Goal: Check status: Check status

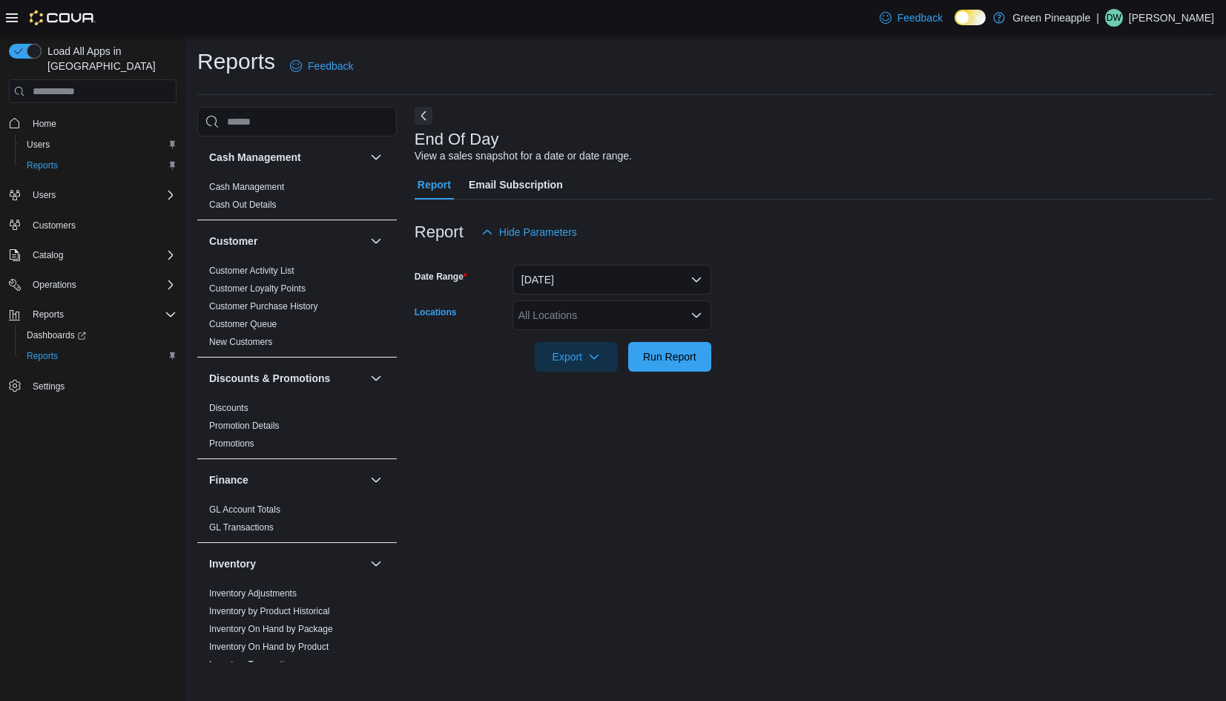
drag, startPoint x: 677, startPoint y: 312, endPoint x: 676, endPoint y: 321, distance: 9.8
click at [678, 312] on div "All Locations" at bounding box center [612, 315] width 199 height 30
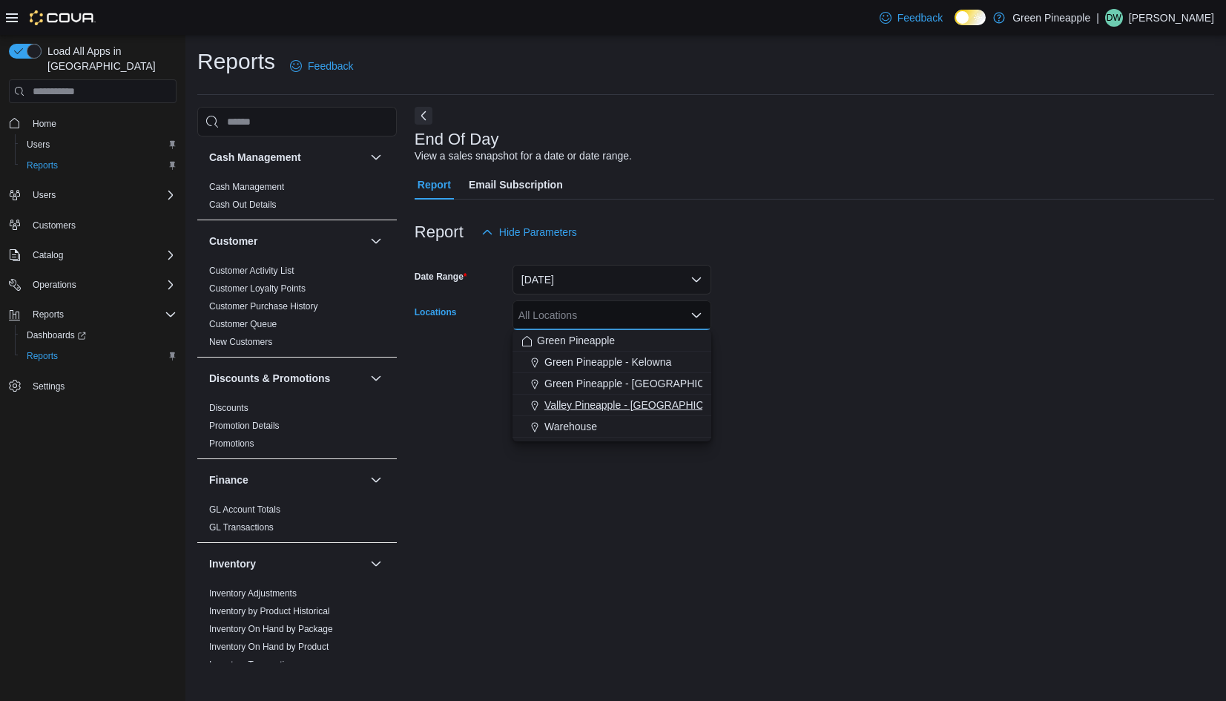
click at [650, 406] on span "Valley Pineapple - [GEOGRAPHIC_DATA]" at bounding box center [642, 405] width 194 height 15
click at [821, 356] on form "Date Range [DATE] Locations Valley [GEOGRAPHIC_DATA] - [GEOGRAPHIC_DATA] Combo …" at bounding box center [815, 309] width 800 height 125
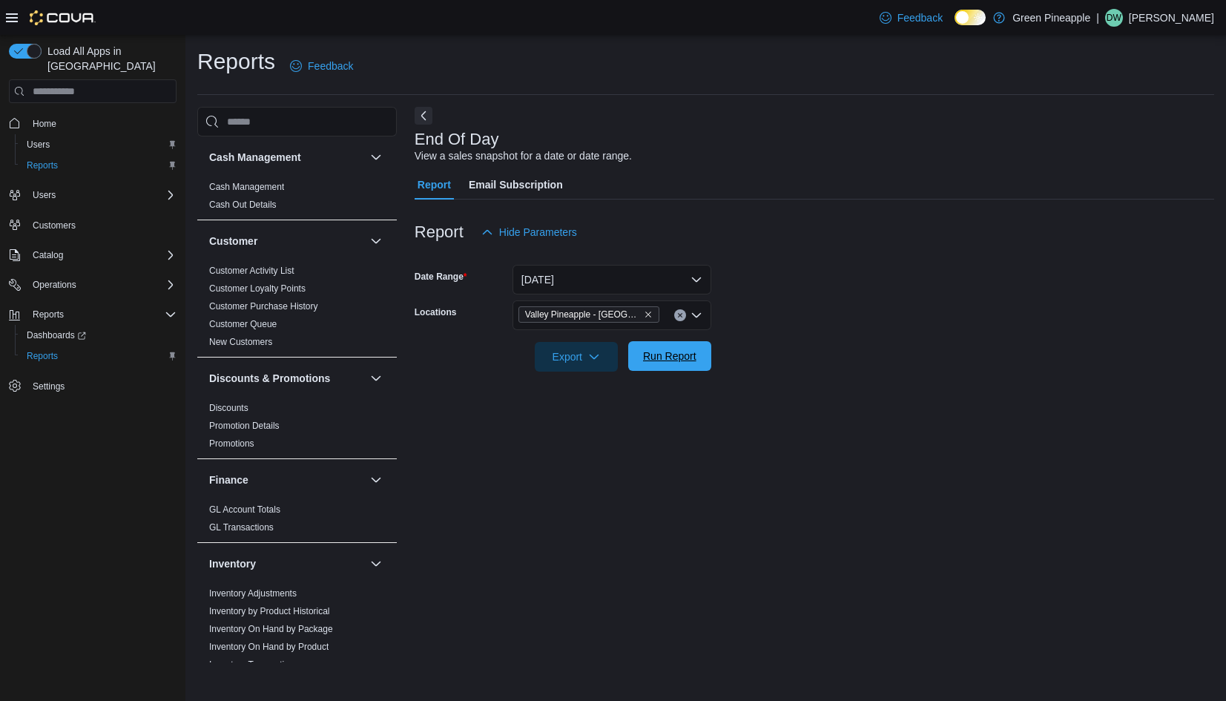
click at [691, 361] on span "Run Report" at bounding box center [669, 356] width 53 height 15
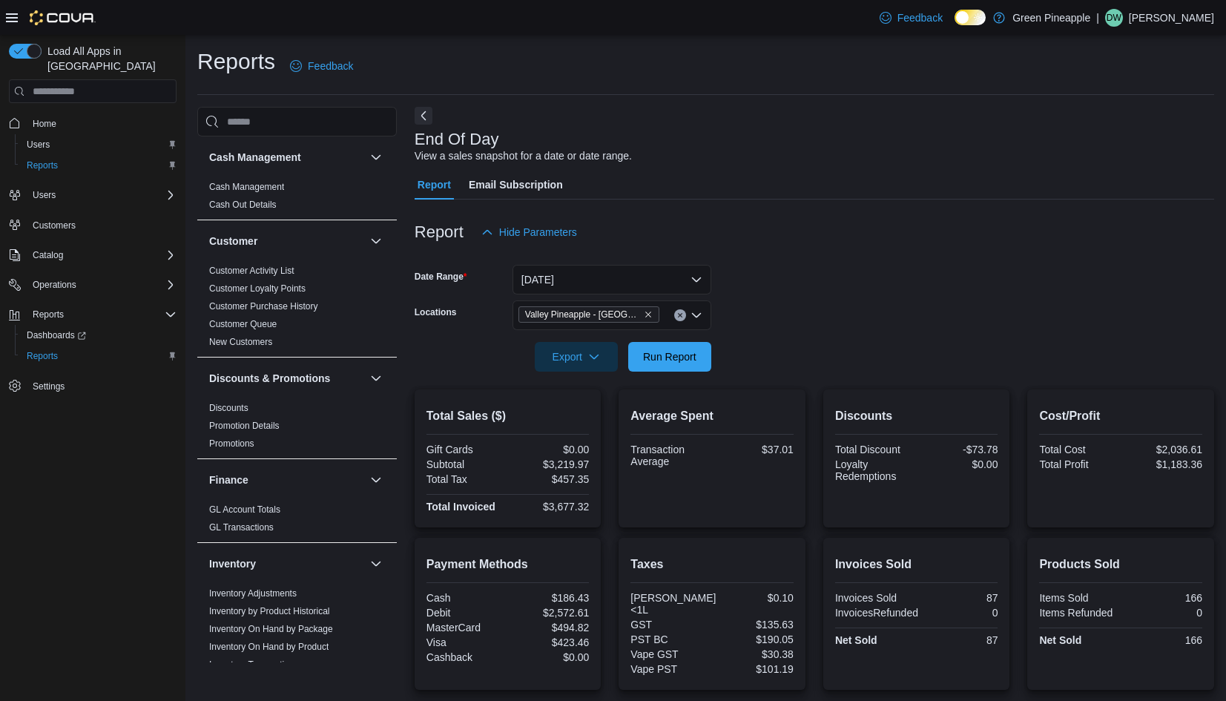
click at [575, 461] on div "$3,219.97" at bounding box center [550, 465] width 79 height 12
copy div "3,219.97"
click at [821, 210] on div at bounding box center [815, 209] width 800 height 18
